Goal: Complete application form: Complete application form

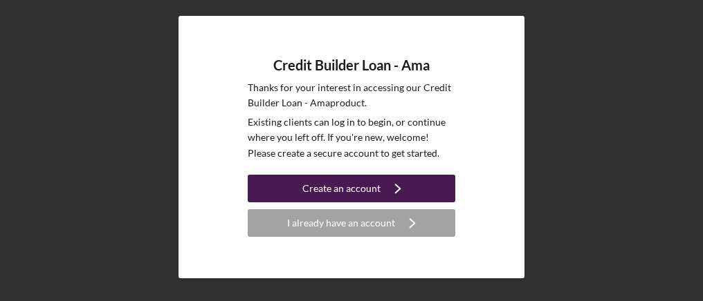
click at [362, 183] on div "Create an account" at bounding box center [341, 189] width 78 height 28
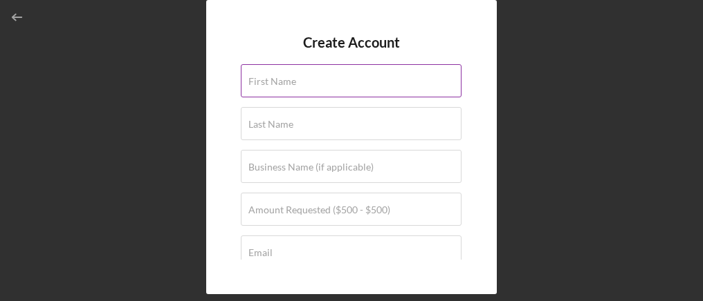
click at [342, 82] on input "First Name" at bounding box center [351, 80] width 221 height 33
type input "[PERSON_NAME]"
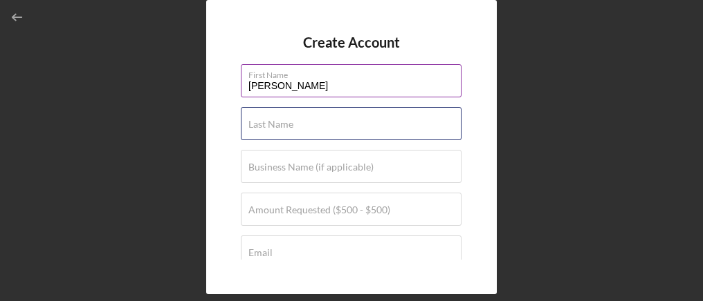
type input "Hosea"
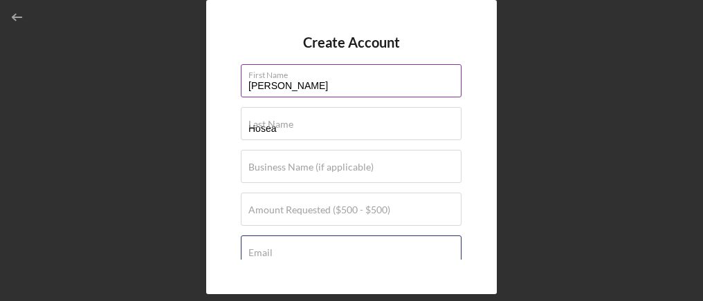
type input "[PERSON_NAME][EMAIL_ADDRESS][DOMAIN_NAME]"
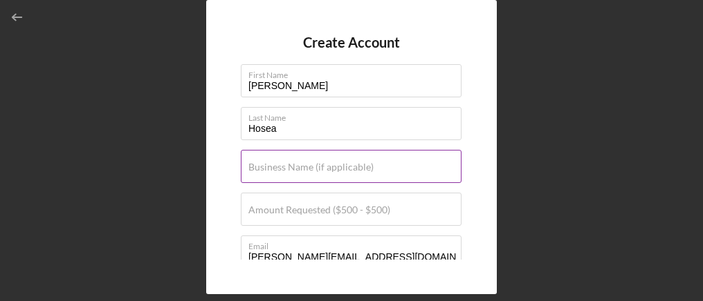
click at [366, 165] on label "Business Name (if applicable)" at bounding box center [310, 167] width 125 height 11
click at [366, 165] on input "Business Name (if applicable)" at bounding box center [351, 166] width 221 height 33
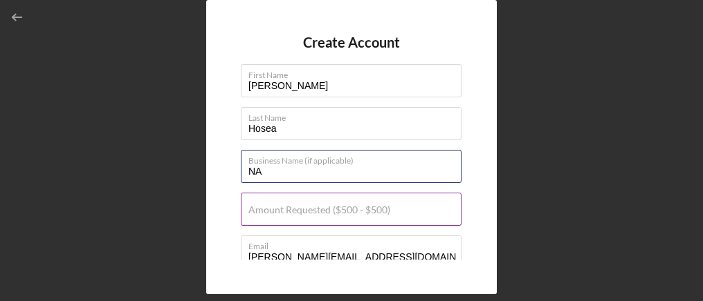
type input "NA"
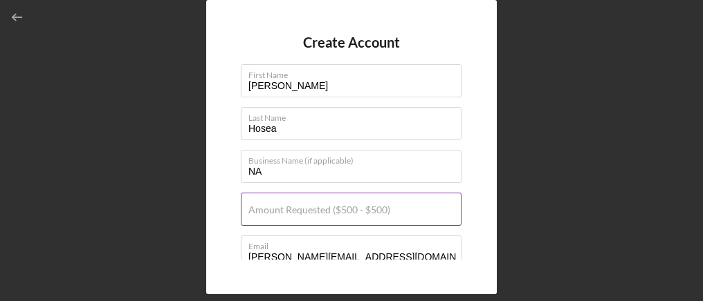
click at [276, 205] on label "Amount Requested ($500 - $500)" at bounding box center [319, 210] width 142 height 11
click at [276, 205] on input "Amount Requested ($500 - $500)" at bounding box center [351, 209] width 221 height 33
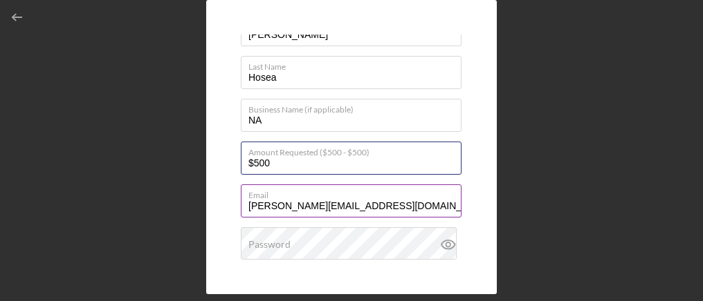
scroll to position [69, 0]
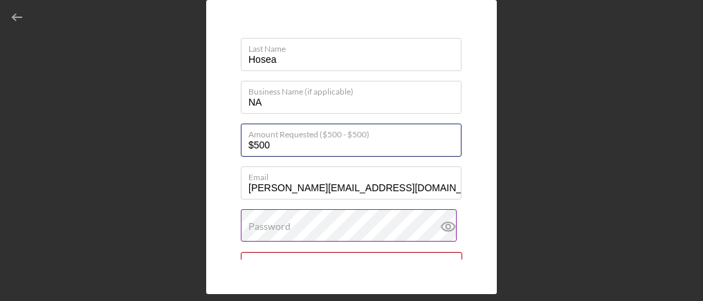
type input "$500"
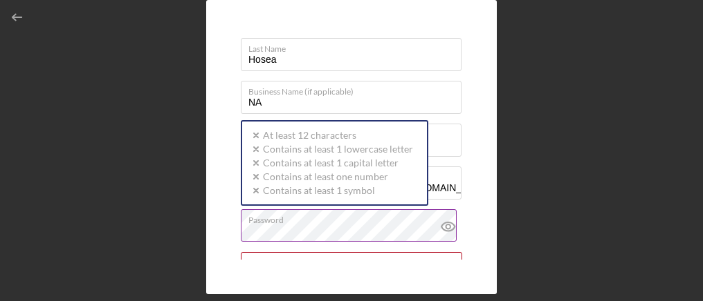
click at [298, 224] on div "Password Icon/icon-validation-no At least 12 characters Icon/icon-validation-no…" at bounding box center [351, 227] width 221 height 35
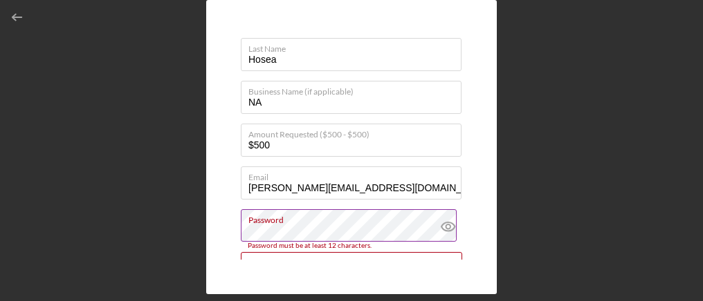
click at [445, 227] on icon at bounding box center [447, 227] width 4 height 4
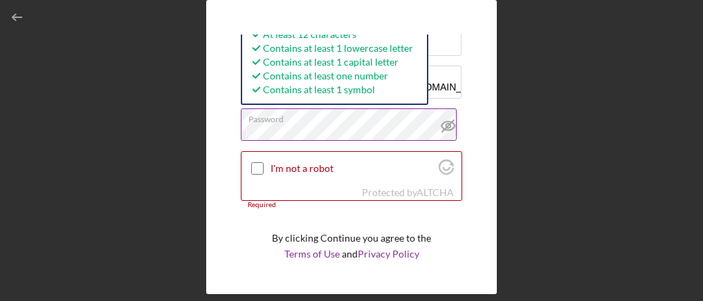
scroll to position [144, 0]
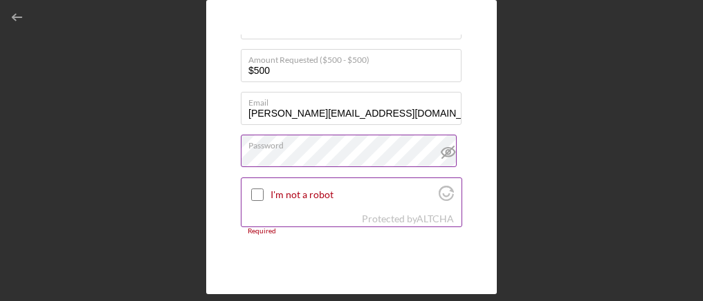
click at [255, 193] on input "I'm not a robot" at bounding box center [257, 195] width 12 height 12
checkbox input "true"
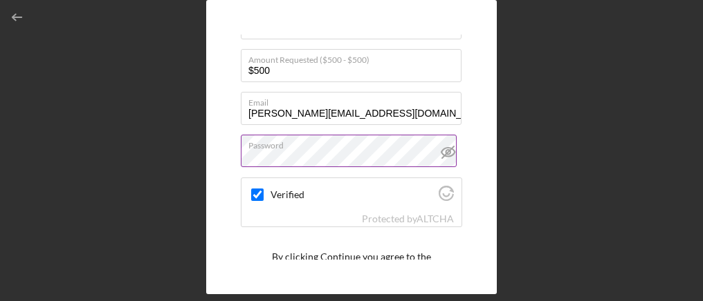
scroll to position [205, 0]
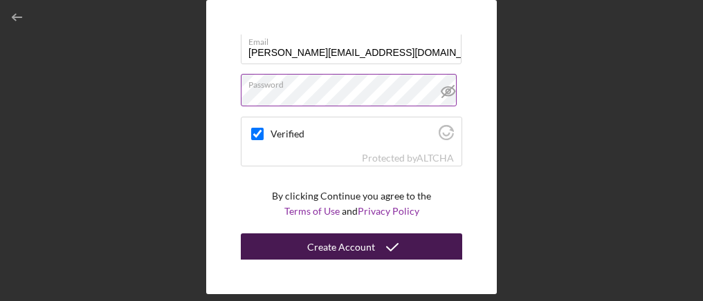
click at [348, 245] on div "Create Account" at bounding box center [341, 248] width 68 height 28
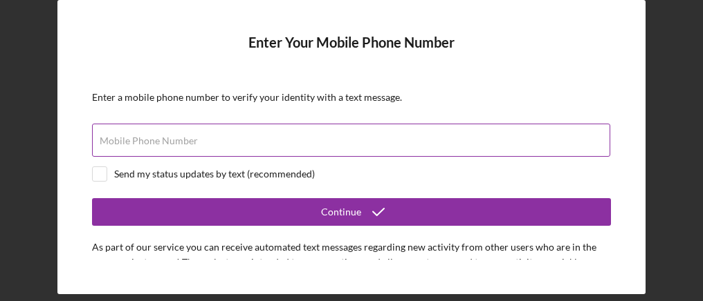
click at [263, 140] on input "Mobile Phone Number" at bounding box center [351, 140] width 518 height 33
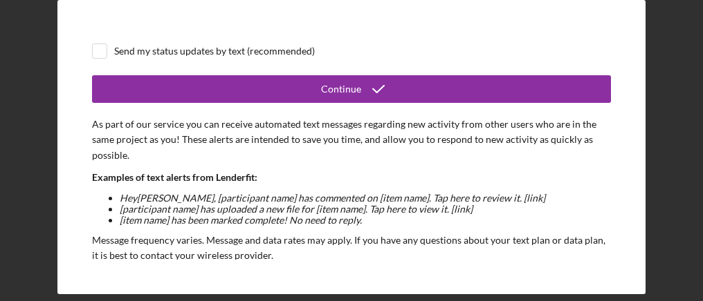
scroll to position [70, 0]
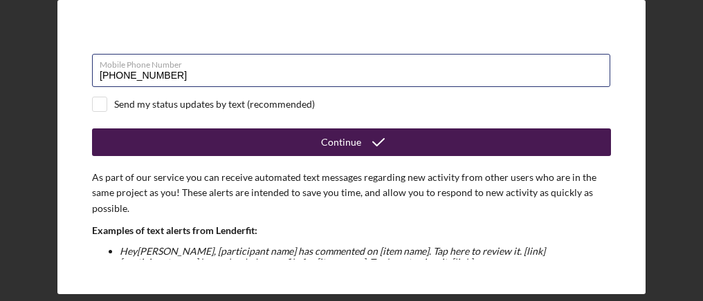
type input "[PHONE_NUMBER]"
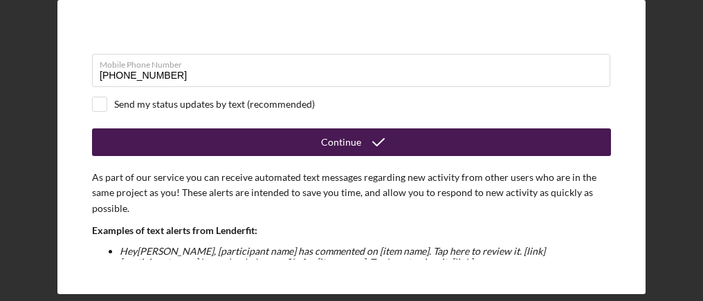
click at [350, 142] on div "Continue" at bounding box center [341, 143] width 40 height 28
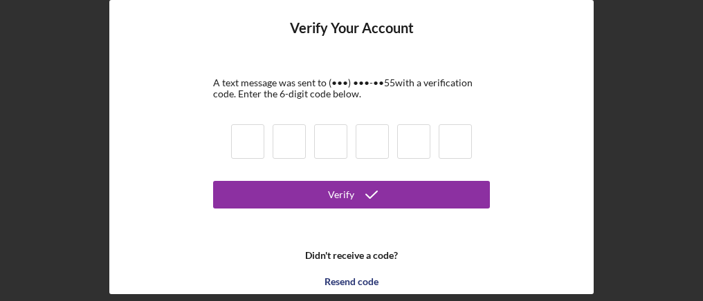
scroll to position [0, 0]
